Goal: Navigation & Orientation: Find specific page/section

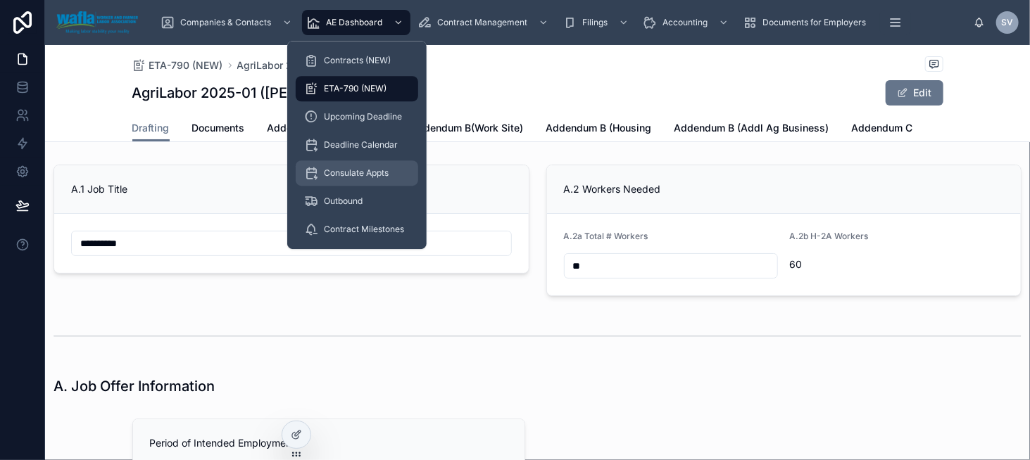
click at [342, 171] on span "Consulate Appts" at bounding box center [356, 173] width 65 height 11
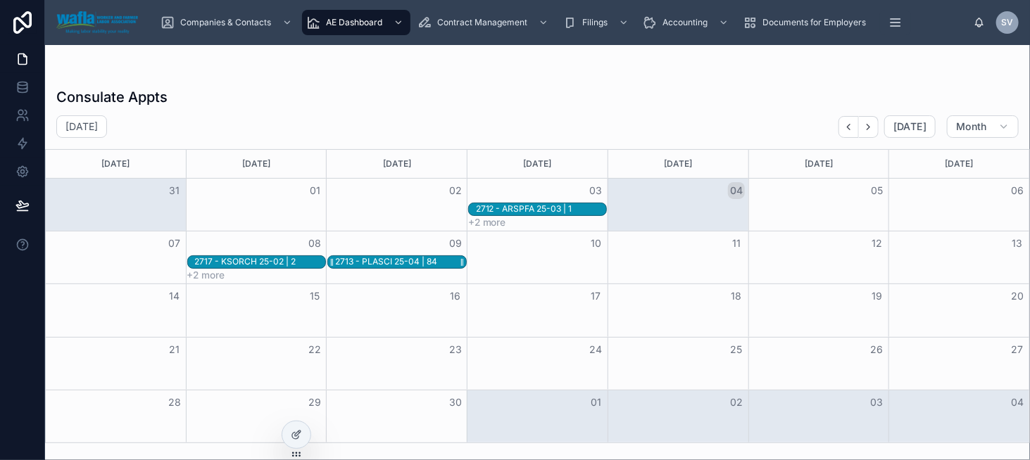
click at [340, 259] on div "2713 - PLASCI 25-04 | 84" at bounding box center [386, 261] width 102 height 11
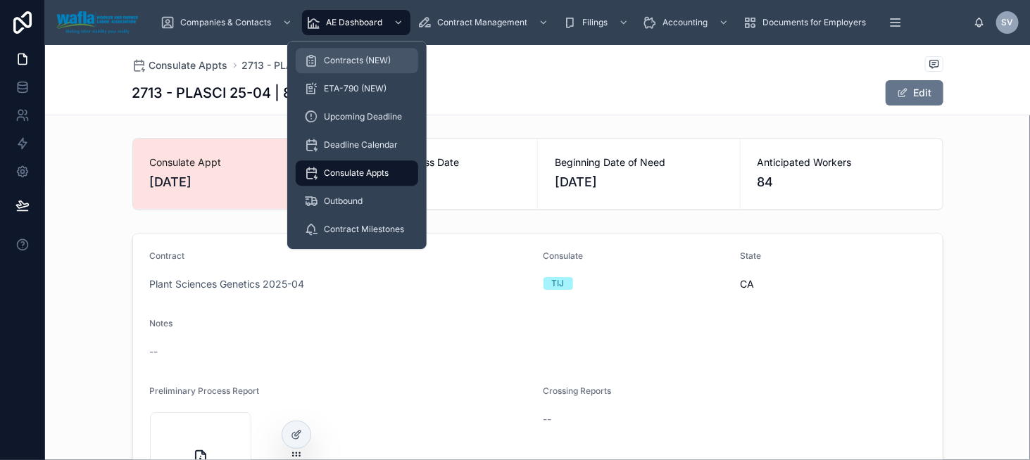
click at [363, 73] on link "Contracts (NEW)" at bounding box center [357, 60] width 122 height 25
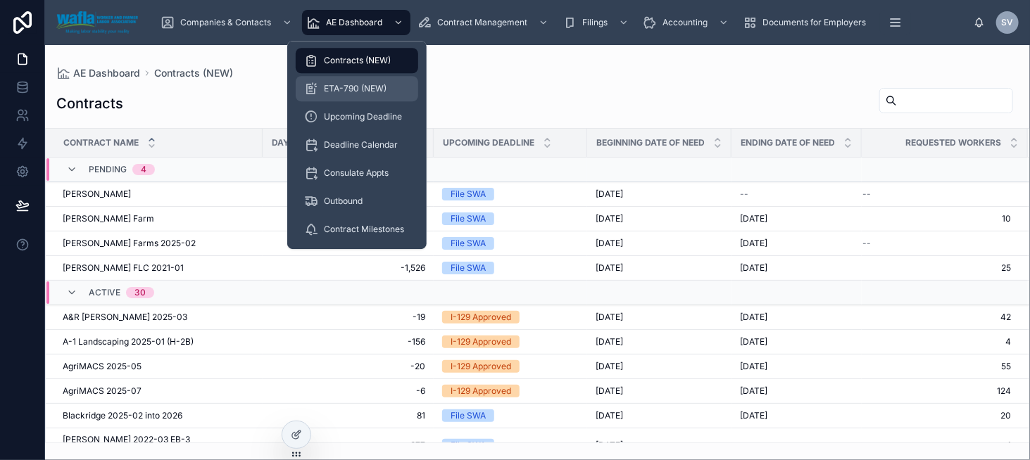
click at [366, 82] on div "ETA-790 (NEW)" at bounding box center [357, 88] width 106 height 23
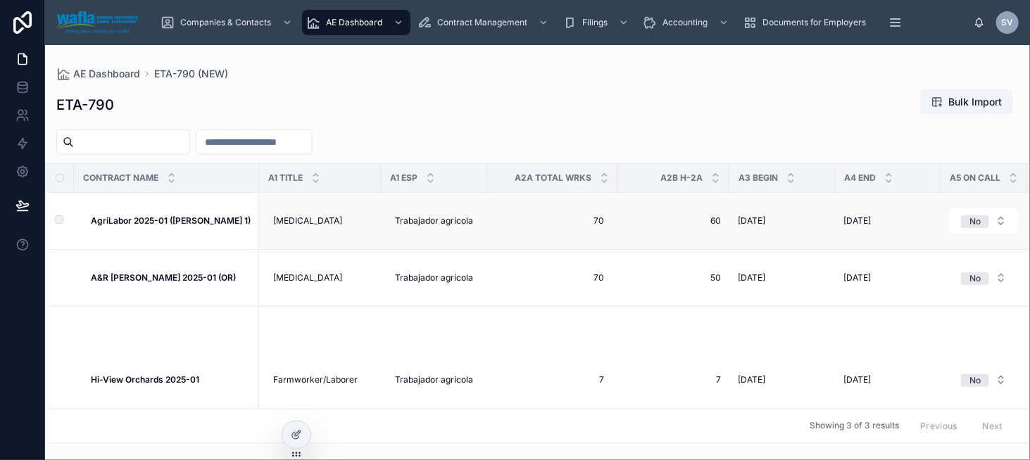
click at [158, 220] on strong "AgriLabor 2025-01 ([PERSON_NAME] 1)" at bounding box center [171, 220] width 160 height 11
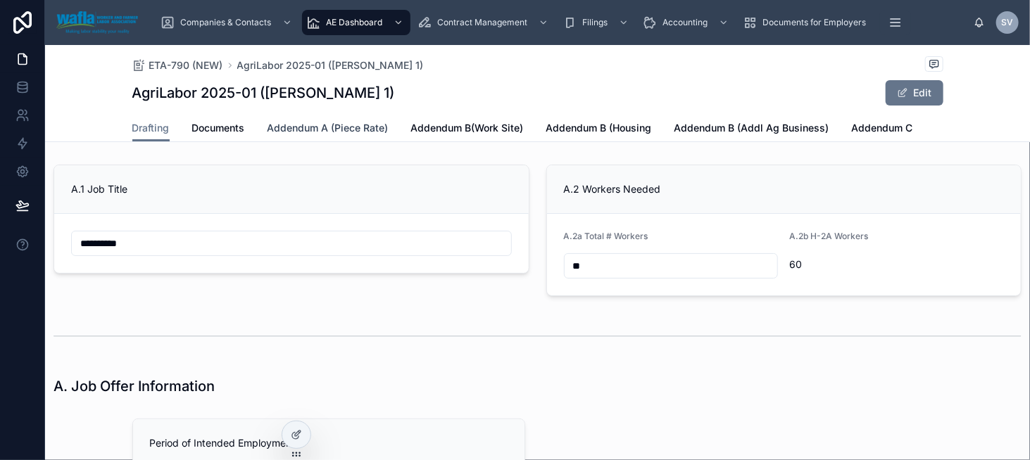
click at [349, 122] on span "Addendum A (Piece Rate)" at bounding box center [327, 128] width 121 height 14
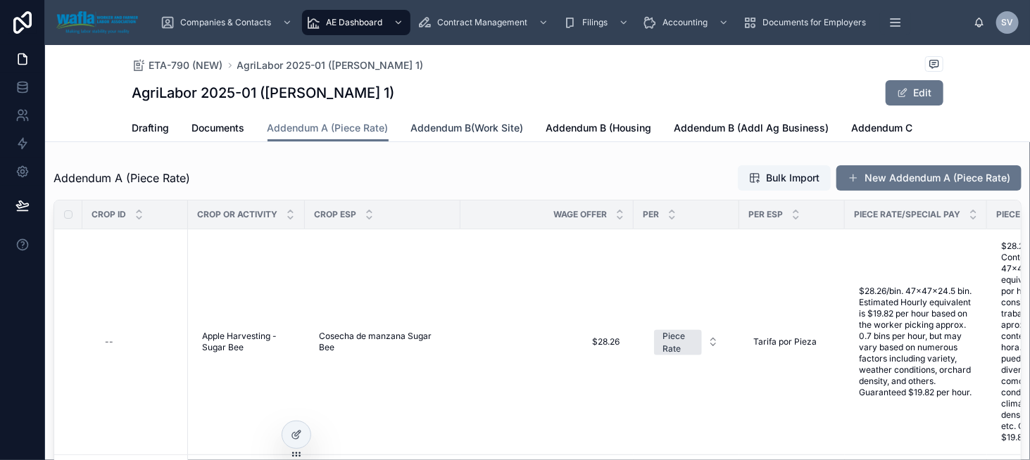
click at [449, 125] on span "Addendum B(Work Site)" at bounding box center [467, 128] width 113 height 14
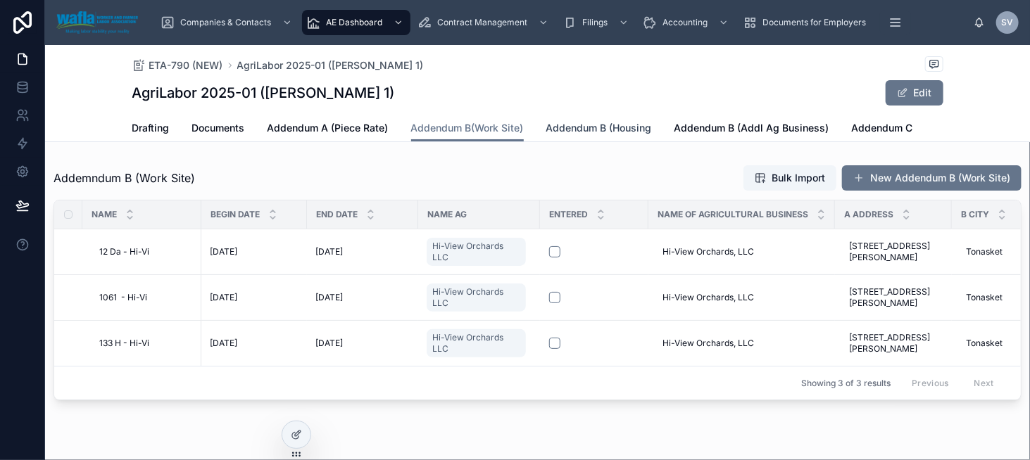
click at [573, 129] on span "Addendum B (Housing" at bounding box center [599, 128] width 106 height 14
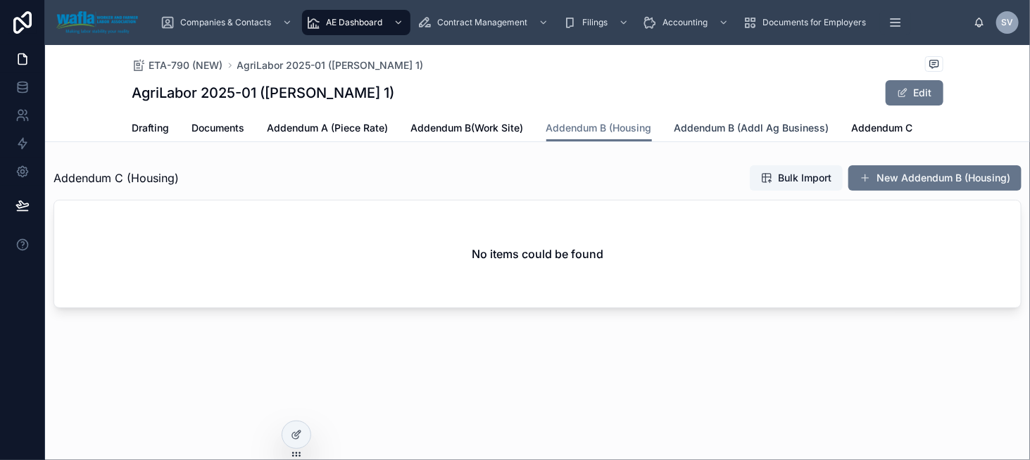
click at [695, 132] on span "Addendum B (Addl Ag Business)" at bounding box center [751, 128] width 155 height 14
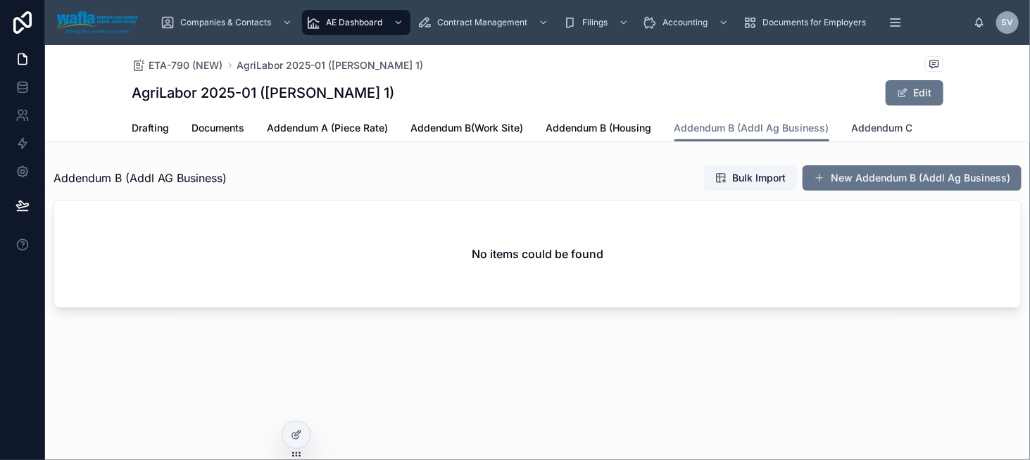
click at [869, 131] on span "Addendum C" at bounding box center [882, 128] width 61 height 14
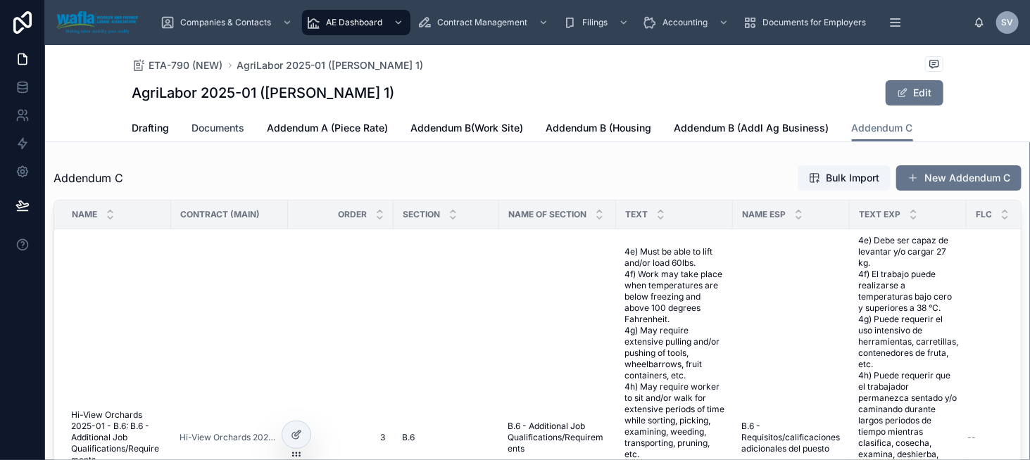
click at [223, 131] on span "Documents" at bounding box center [218, 128] width 53 height 14
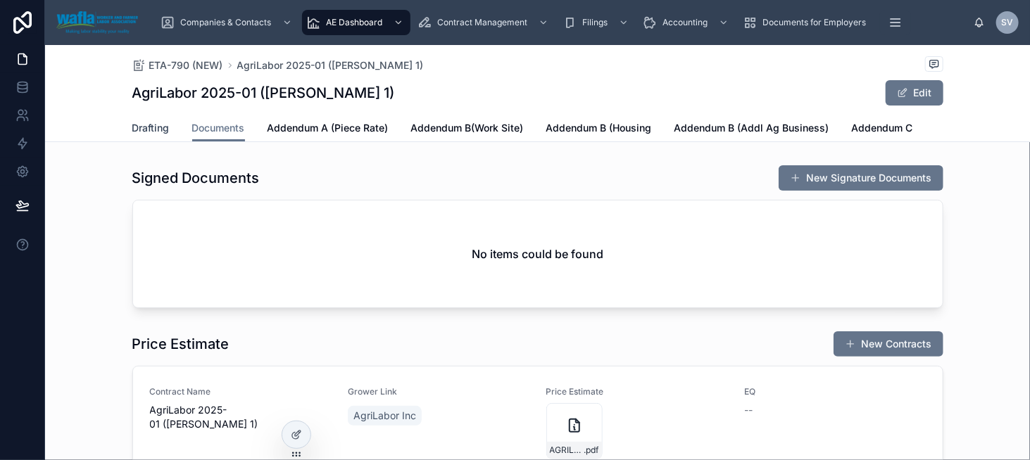
click at [158, 132] on span "Drafting" at bounding box center [150, 128] width 37 height 14
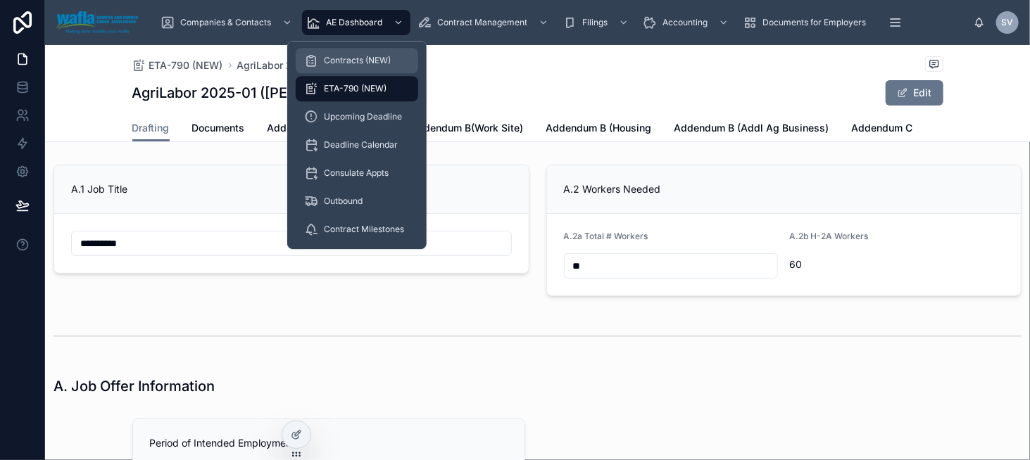
click at [366, 68] on div "Contracts (NEW)" at bounding box center [357, 60] width 106 height 23
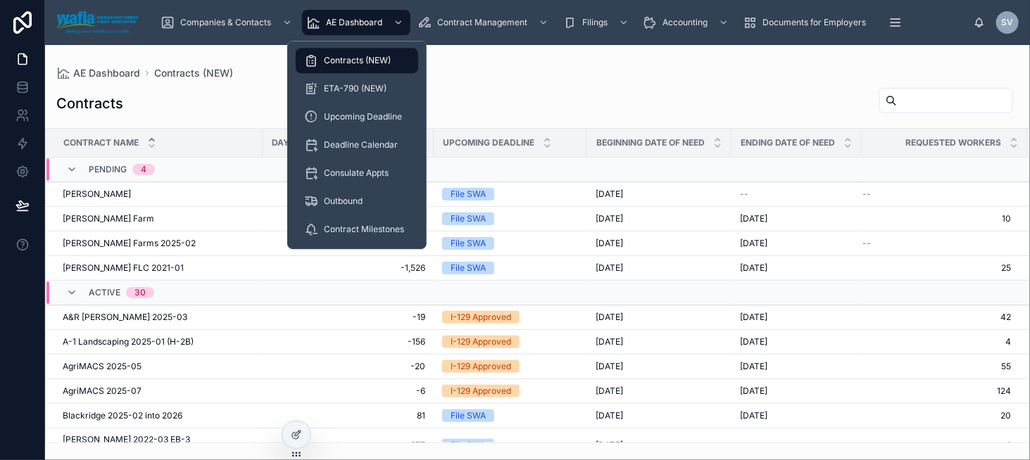
click at [353, 63] on span "Contracts (NEW)" at bounding box center [357, 60] width 67 height 11
click at [376, 146] on span "Deadline Calendar" at bounding box center [361, 144] width 74 height 11
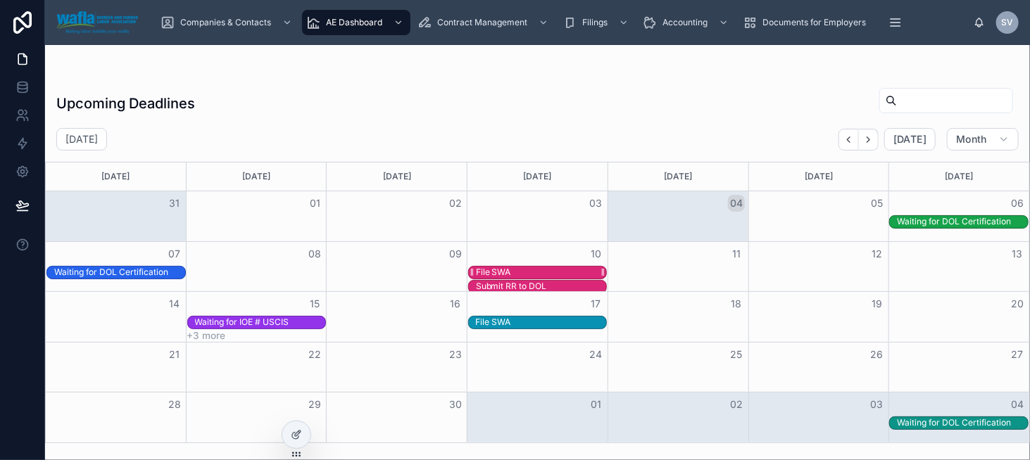
click at [494, 267] on div "File SWA" at bounding box center [493, 272] width 35 height 11
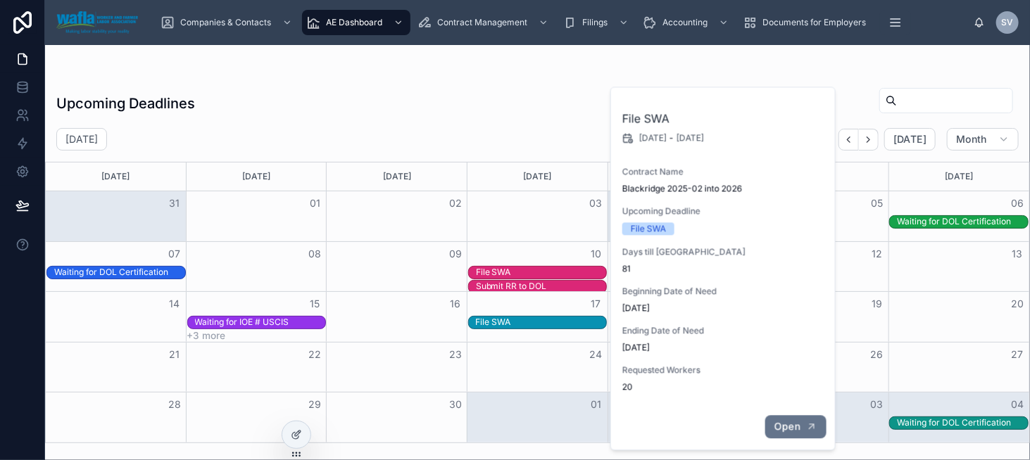
click at [779, 426] on span "Open" at bounding box center [787, 426] width 26 height 13
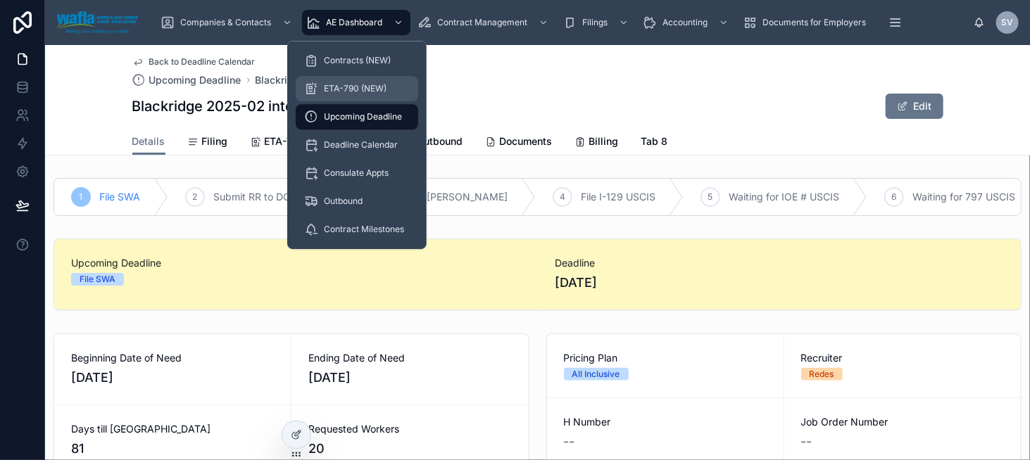
click at [368, 80] on div "ETA-790 (NEW)" at bounding box center [357, 88] width 106 height 23
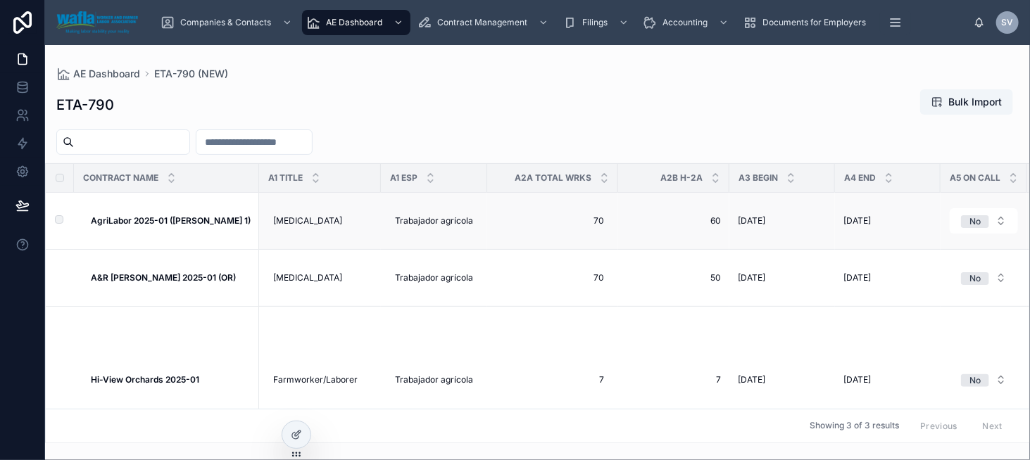
click at [121, 218] on strong "AgriLabor 2025-01 ([PERSON_NAME] 1)" at bounding box center [171, 220] width 160 height 11
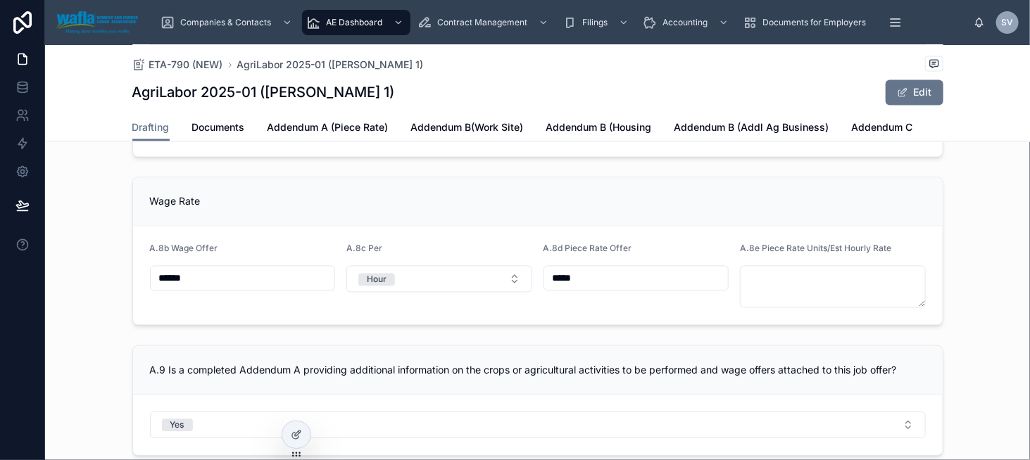
scroll to position [1197, 0]
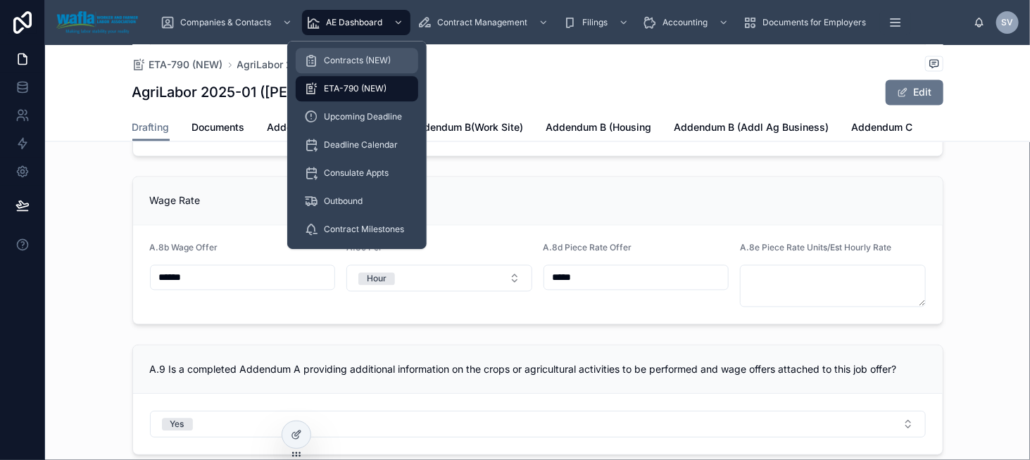
click at [359, 56] on span "Contracts (NEW)" at bounding box center [357, 60] width 67 height 11
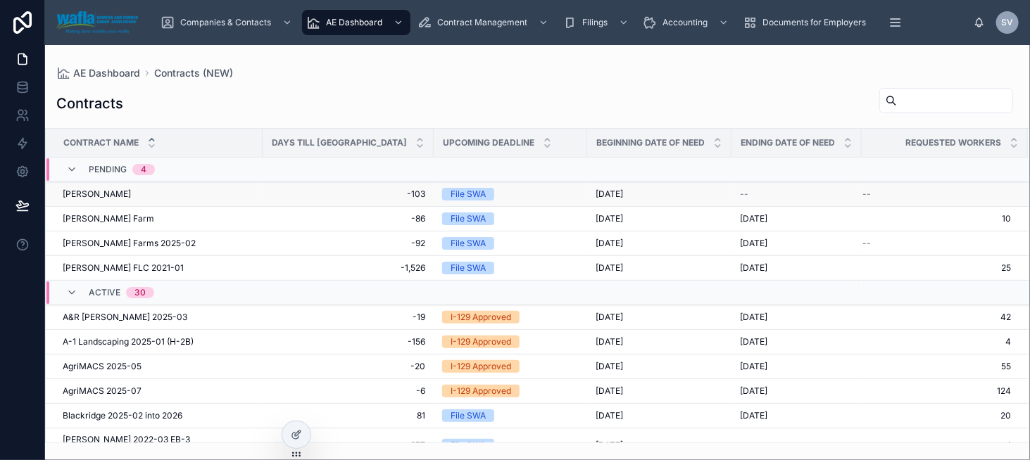
click at [124, 192] on div "[PERSON_NAME] [PERSON_NAME]" at bounding box center [158, 194] width 191 height 11
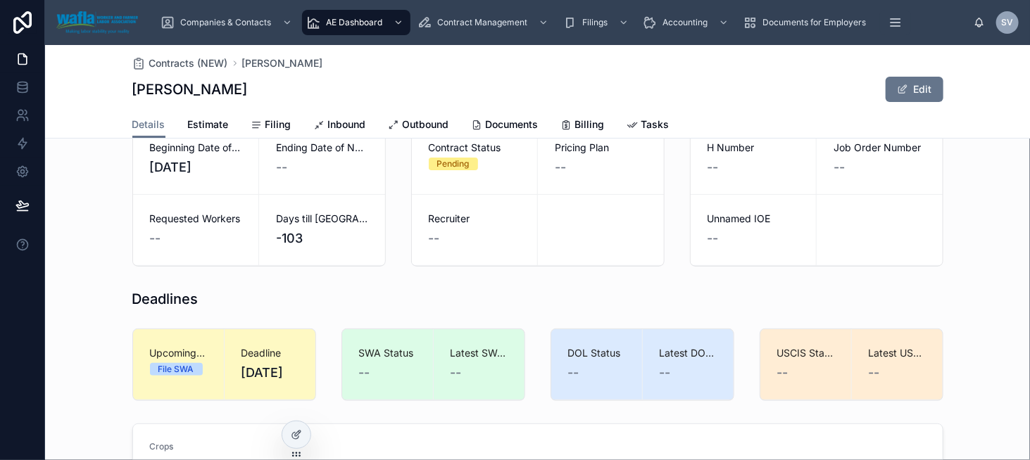
scroll to position [95, 0]
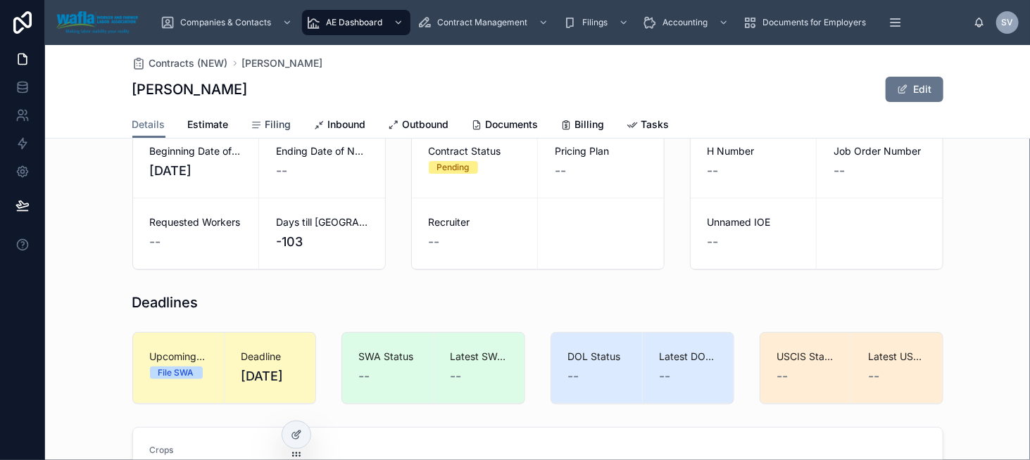
click at [266, 123] on span "Filing" at bounding box center [278, 125] width 26 height 14
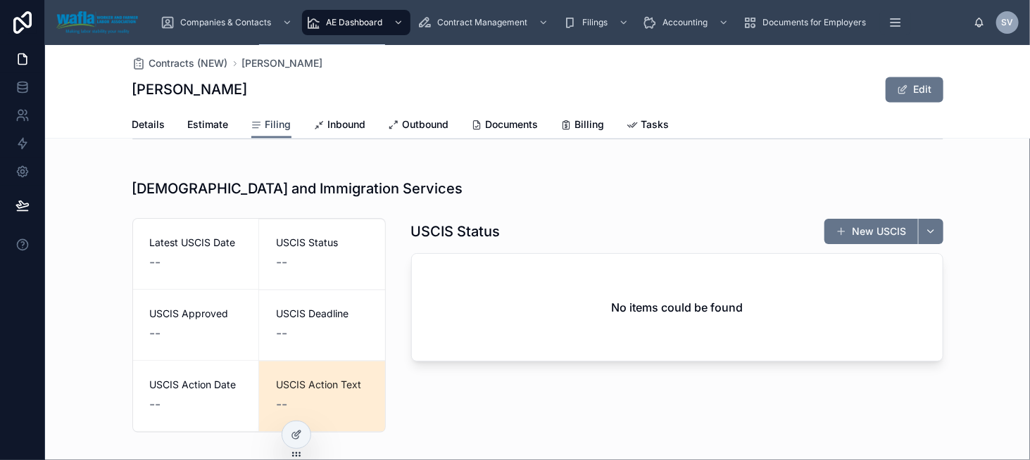
scroll to position [1292, 0]
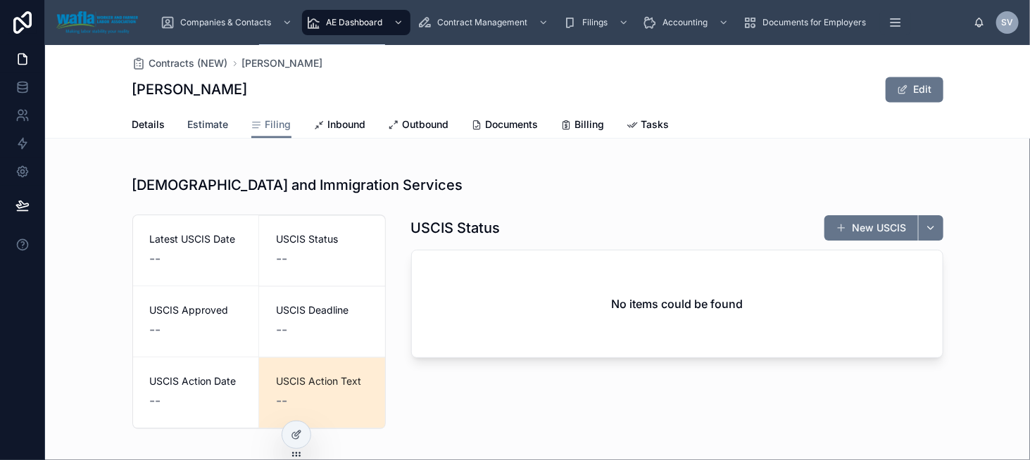
click at [207, 124] on span "Estimate" at bounding box center [208, 125] width 41 height 14
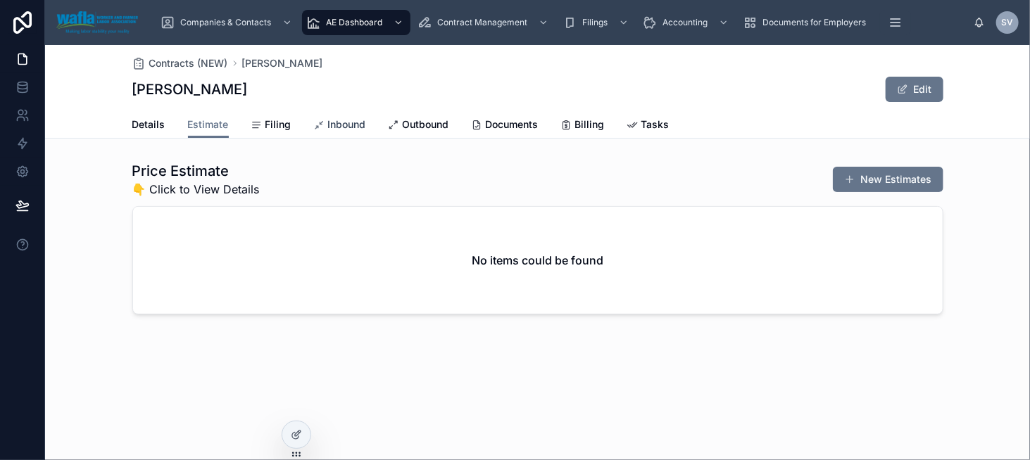
click at [345, 129] on span "Inbound" at bounding box center [347, 125] width 38 height 14
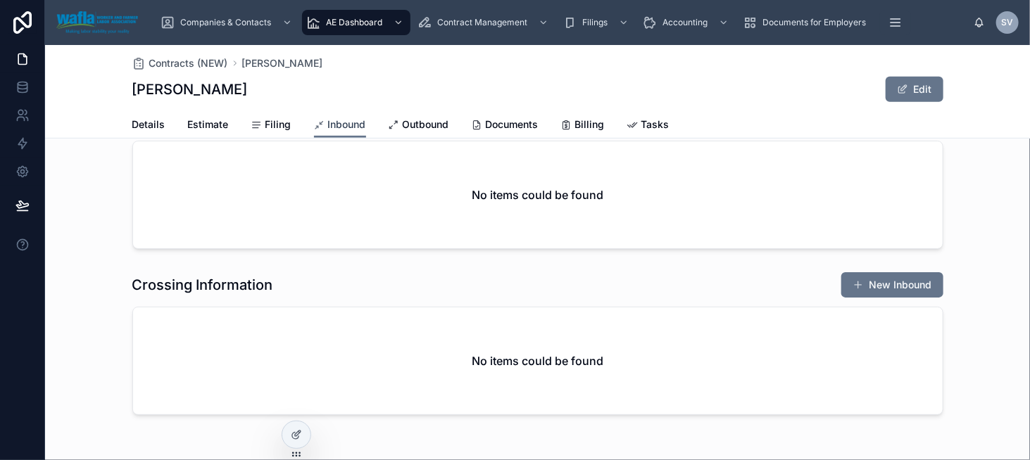
scroll to position [209, 0]
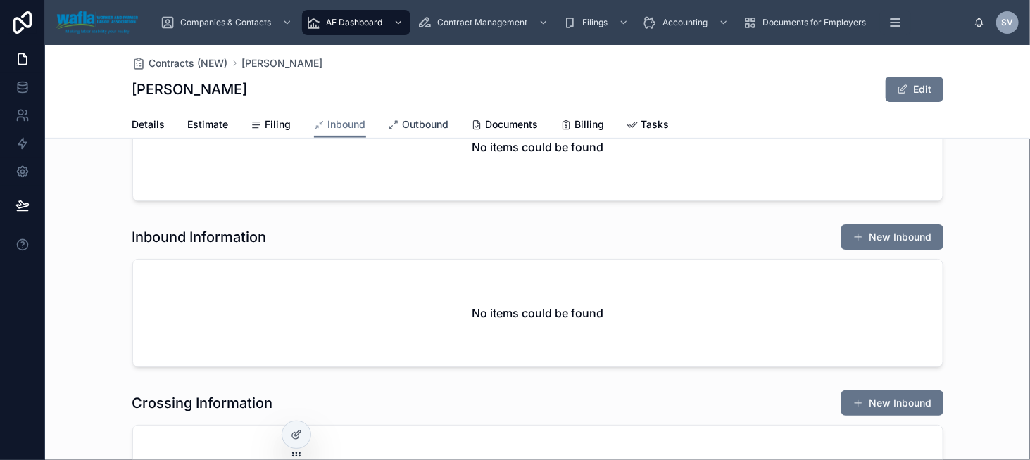
click at [395, 125] on div "Outbound" at bounding box center [419, 125] width 61 height 14
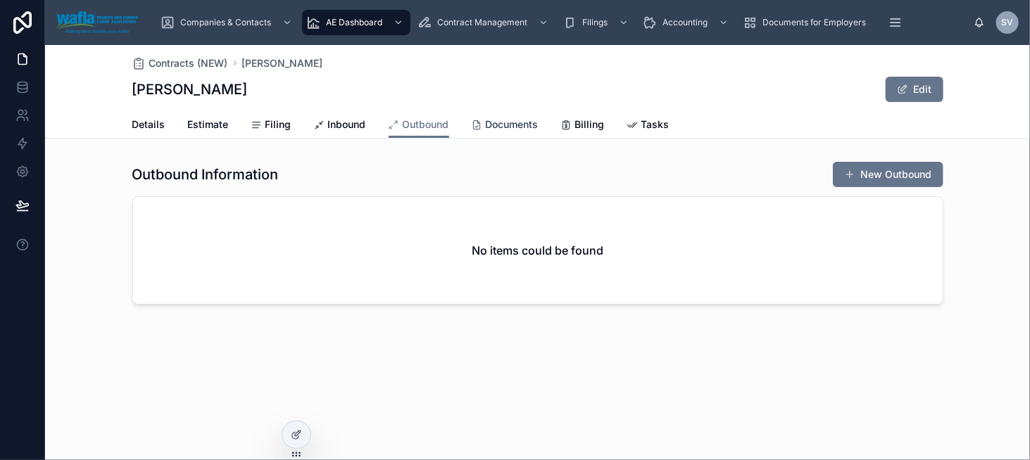
click at [479, 127] on icon at bounding box center [477, 125] width 11 height 11
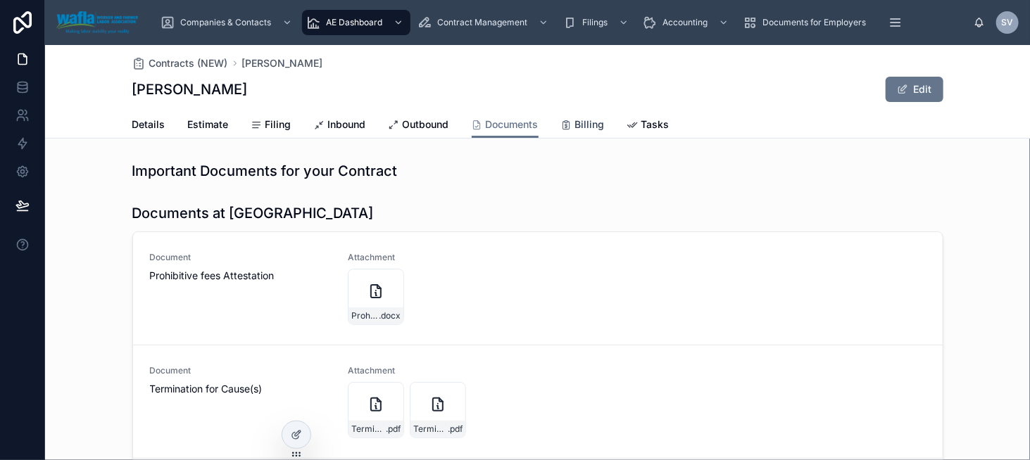
click at [593, 130] on span "Billing" at bounding box center [590, 125] width 30 height 14
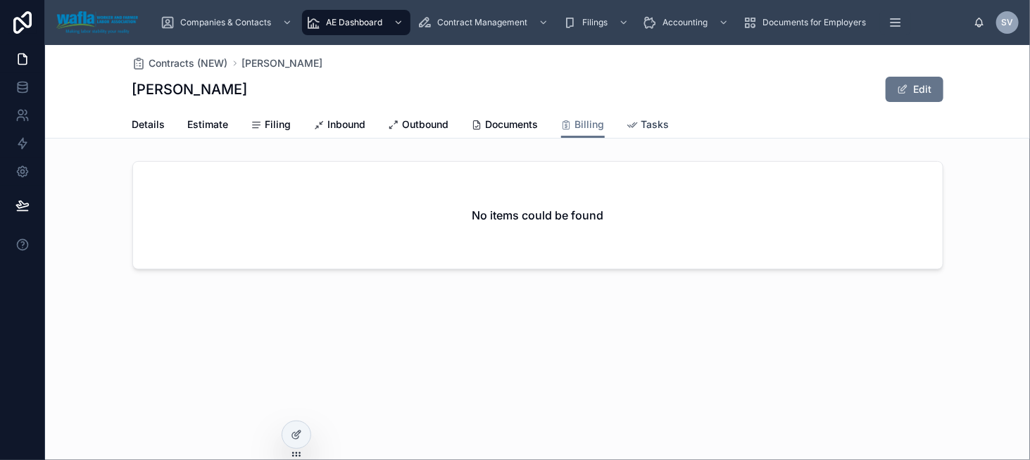
click at [638, 122] on div "Tasks" at bounding box center [648, 125] width 42 height 14
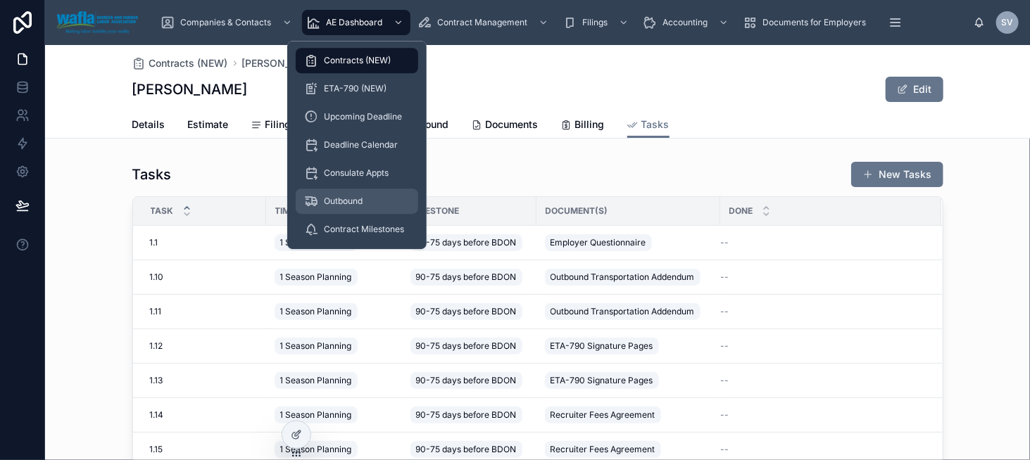
click at [363, 204] on span "Outbound" at bounding box center [343, 201] width 39 height 11
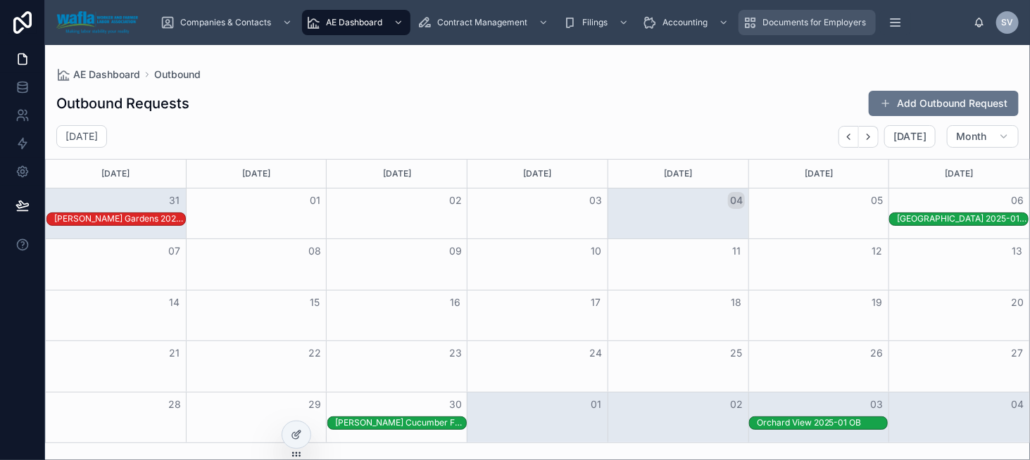
click at [781, 26] on span "Documents for Employers" at bounding box center [813, 22] width 103 height 11
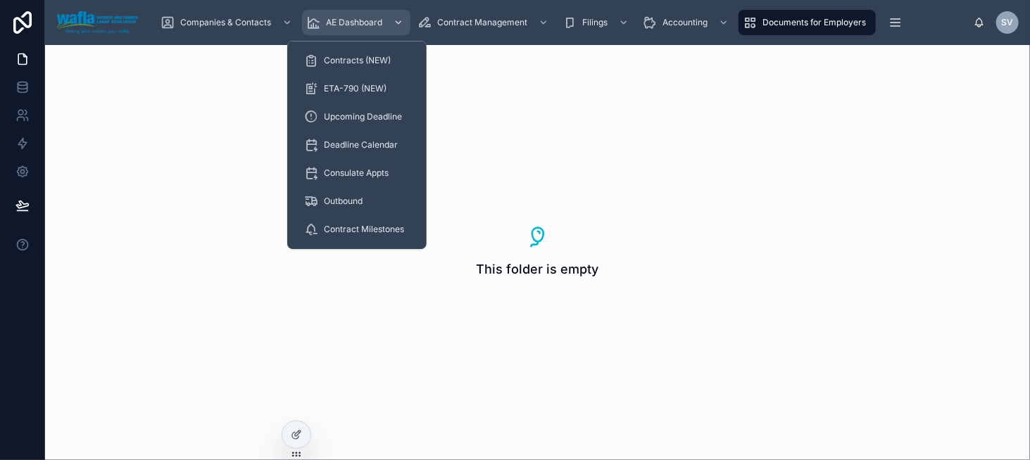
click at [354, 23] on span "AE Dashboard" at bounding box center [354, 22] width 56 height 11
